Goal: Find specific fact: Find specific page/section

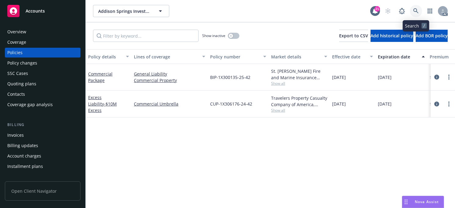
click at [417, 10] on icon at bounding box center [416, 10] width 5 height 5
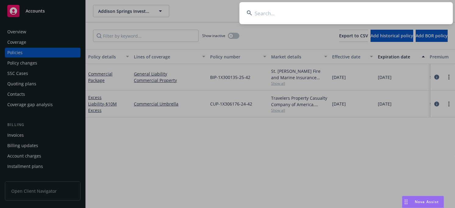
click at [320, 13] on input at bounding box center [347, 13] width 214 height 22
paste input "Triple Peak, LLC"
type input "Triple Peak, LLC"
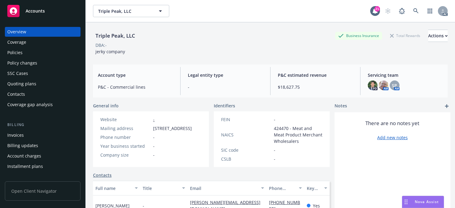
click at [107, 54] on span "jerky company" at bounding box center [111, 52] width 30 height 6
click at [19, 53] on div "Policies" at bounding box center [14, 53] width 15 height 10
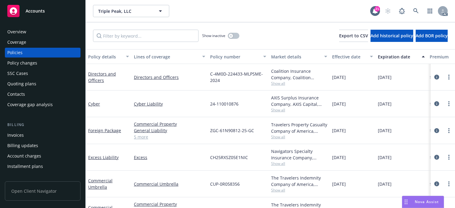
click at [224, 56] on div "Policy number" at bounding box center [234, 56] width 49 height 6
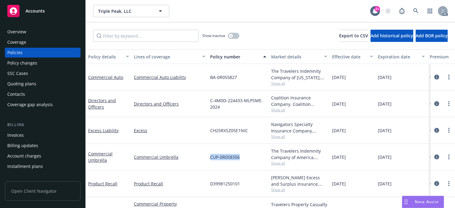
drag, startPoint x: 243, startPoint y: 158, endPoint x: 211, endPoint y: 158, distance: 31.8
click at [211, 158] on div "CUP-0R058356" at bounding box center [238, 156] width 61 height 27
copy span "CUP-0R058356"
drag, startPoint x: 241, startPoint y: 78, endPoint x: 208, endPoint y: 77, distance: 32.7
click at [208, 77] on div "BA-0R055827" at bounding box center [238, 77] width 61 height 27
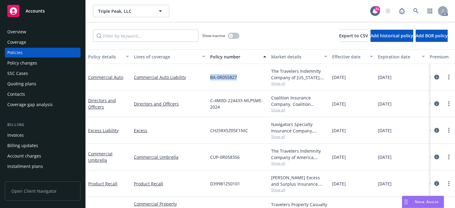
copy span "BA-0R055827"
